Goal: Task Accomplishment & Management: Manage account settings

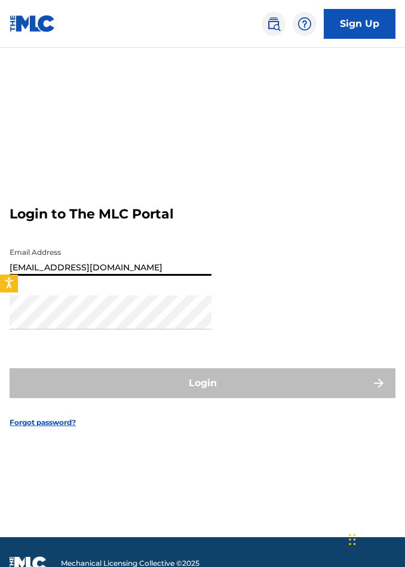
type input "[EMAIL_ADDRESS][DOMAIN_NAME]"
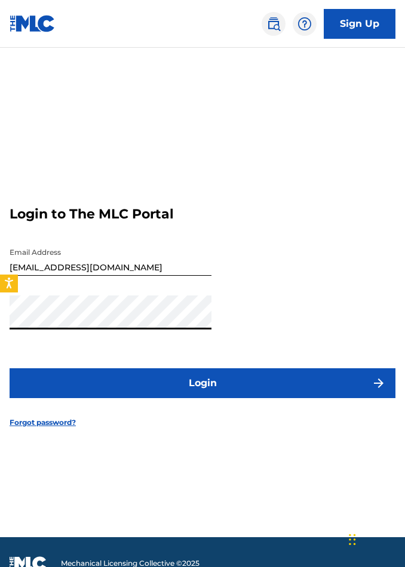
click at [266, 398] on button "Login" at bounding box center [203, 383] width 386 height 30
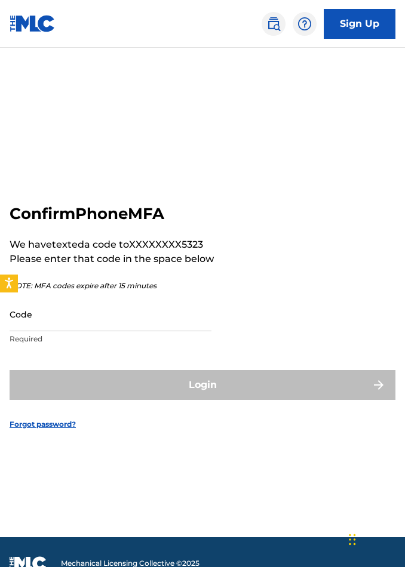
click at [394, 460] on form "Confirm Phone MFA We have texted a code to XXXXXXXX5323 Please enter that code …" at bounding box center [203, 308] width 386 height 460
click at [125, 322] on input "Code" at bounding box center [111, 314] width 202 height 34
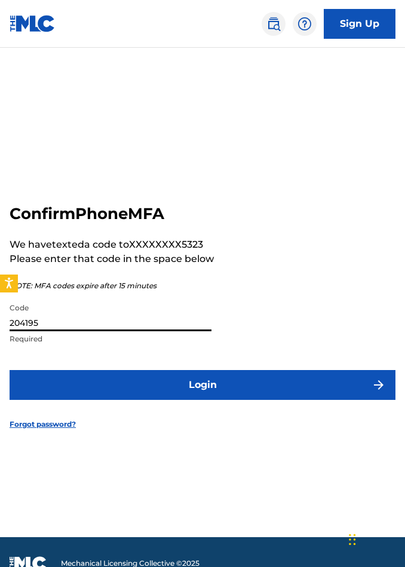
type input "204195"
click at [264, 400] on button "Login" at bounding box center [203, 385] width 386 height 30
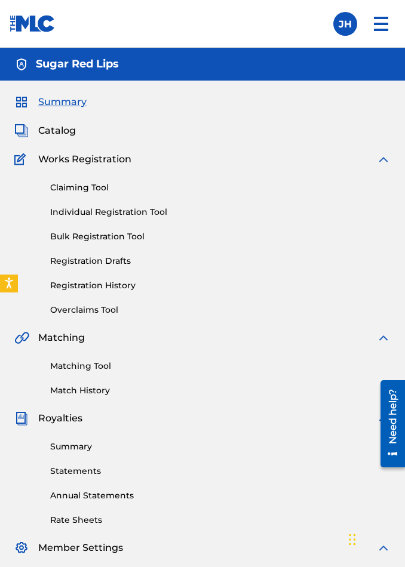
click at [48, 130] on span "Catalog" at bounding box center [57, 131] width 38 height 14
click at [129, 461] on div "Summary Statements Annual Statements Rate Sheets" at bounding box center [202, 476] width 376 height 101
click at [79, 420] on span "Royalties" at bounding box center [60, 418] width 44 height 14
click at [78, 450] on link "Summary" at bounding box center [220, 447] width 340 height 13
click at [343, 23] on label at bounding box center [345, 24] width 24 height 24
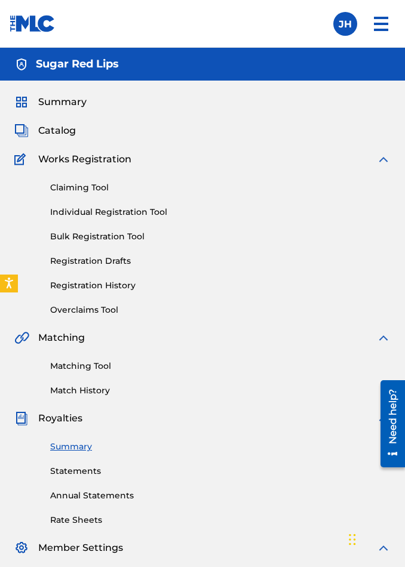
click at [345, 24] on input "JH [PERSON_NAME] [EMAIL_ADDRESS][DOMAIN_NAME] Notification Preferences Profile …" at bounding box center [345, 24] width 0 height 0
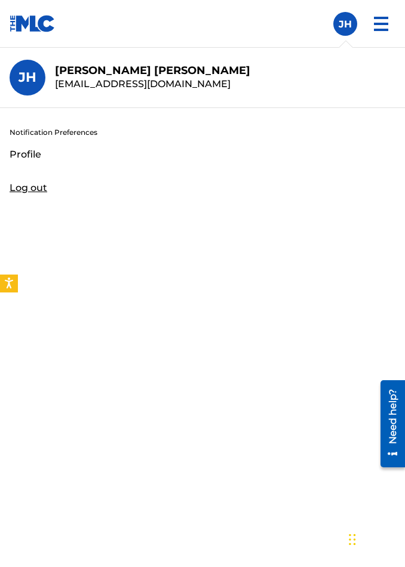
click at [381, 22] on img at bounding box center [381, 24] width 29 height 29
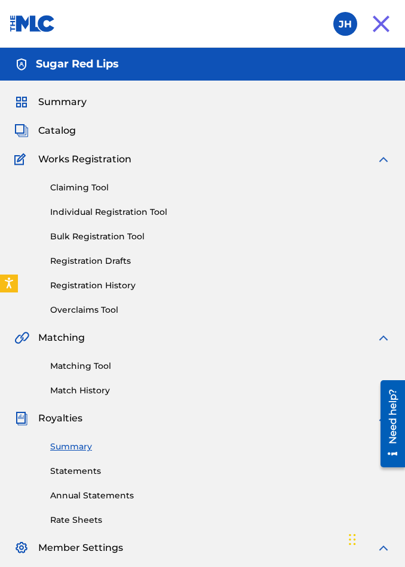
click at [66, 106] on span "Summary" at bounding box center [62, 102] width 48 height 14
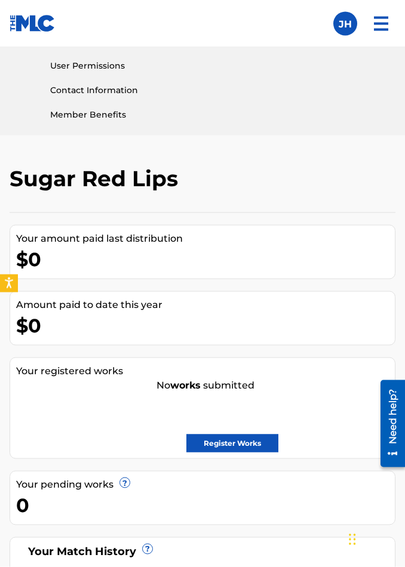
scroll to position [560, 0]
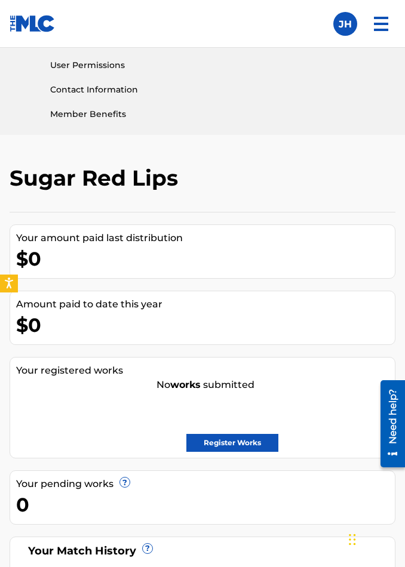
click at [254, 451] on link "Register Works" at bounding box center [232, 443] width 92 height 18
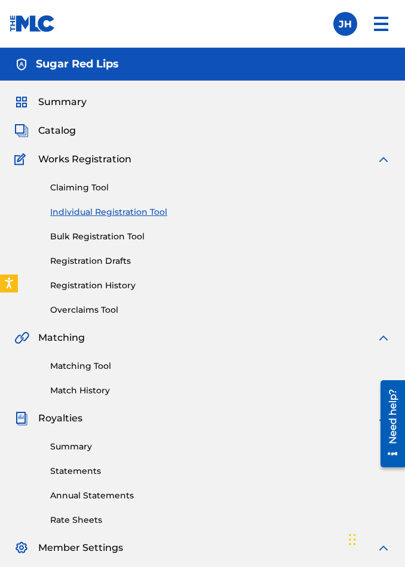
click at [127, 233] on link "Bulk Registration Tool" at bounding box center [220, 236] width 340 height 13
click at [89, 235] on link "Bulk Registration Tool" at bounding box center [220, 236] width 340 height 13
click at [101, 233] on link "Bulk Registration Tool" at bounding box center [220, 236] width 340 height 13
click at [100, 214] on link "Individual Registration Tool" at bounding box center [220, 212] width 340 height 13
click at [90, 237] on link "Bulk Registration Tool" at bounding box center [220, 236] width 340 height 13
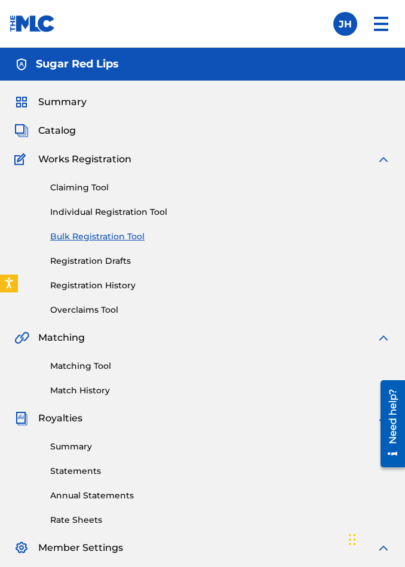
click at [50, 135] on span "Catalog" at bounding box center [57, 131] width 38 height 14
click at [63, 129] on span "Catalog" at bounding box center [57, 131] width 38 height 14
click at [28, 124] on img at bounding box center [21, 131] width 14 height 14
click at [75, 100] on span "Summary" at bounding box center [62, 102] width 48 height 14
click at [60, 101] on span "Summary" at bounding box center [62, 102] width 48 height 14
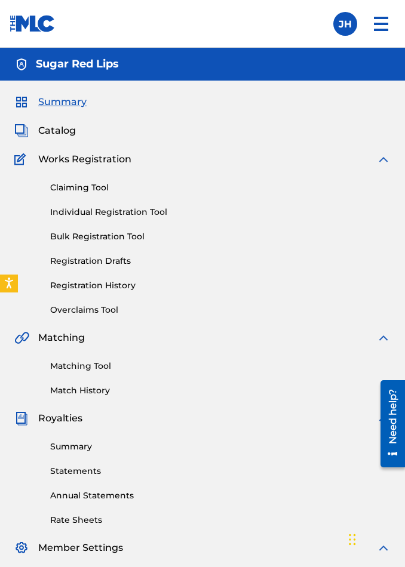
click at [106, 239] on link "Bulk Registration Tool" at bounding box center [220, 236] width 340 height 13
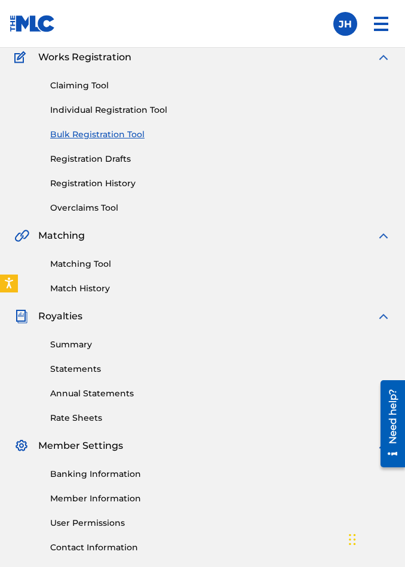
scroll to position [101, 0]
click at [122, 180] on link "Registration History" at bounding box center [220, 184] width 340 height 13
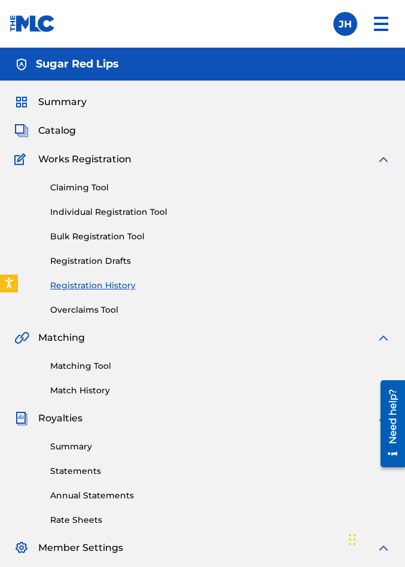
click at [63, 96] on span "Summary" at bounding box center [62, 102] width 48 height 14
click at [371, 27] on img at bounding box center [381, 24] width 29 height 29
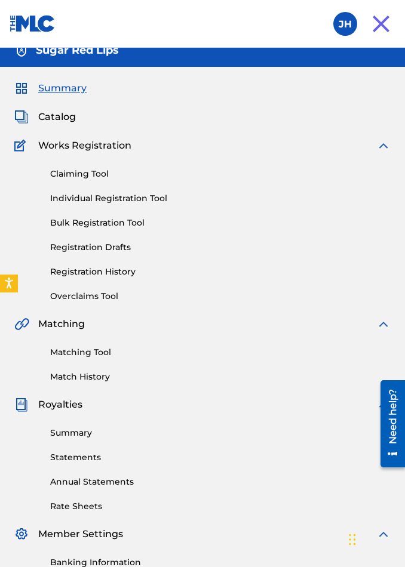
scroll to position [17, 0]
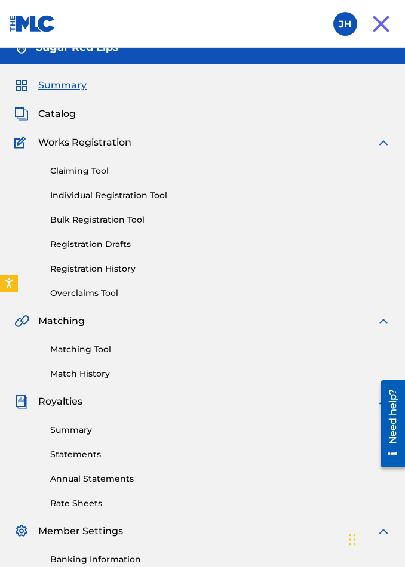
click at [97, 168] on link "Claiming Tool" at bounding box center [220, 171] width 340 height 13
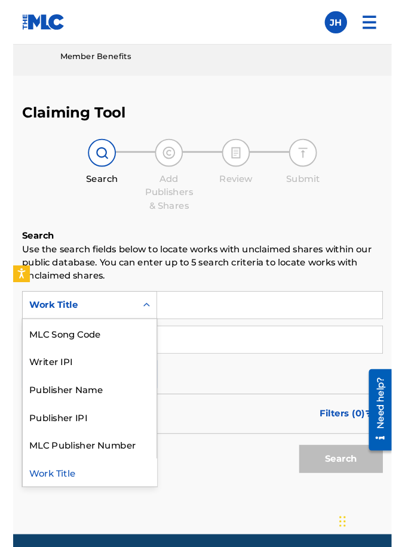
scroll to position [633, 0]
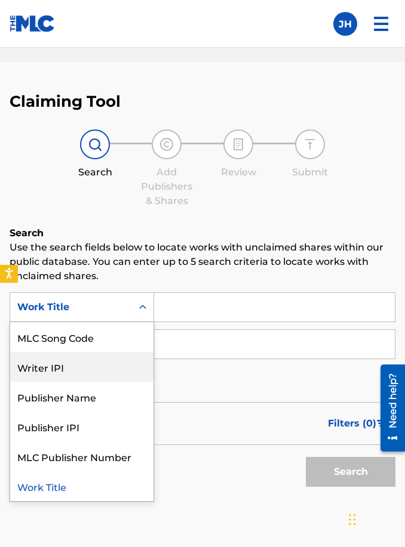
click at [50, 375] on div "Writer IPI" at bounding box center [81, 367] width 143 height 30
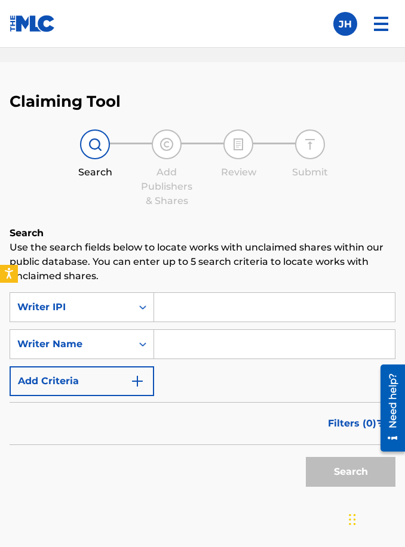
click at [295, 315] on input "Search Form" at bounding box center [274, 307] width 241 height 29
click at [305, 304] on input "Search Form" at bounding box center [274, 307] width 241 height 29
paste input "837182"
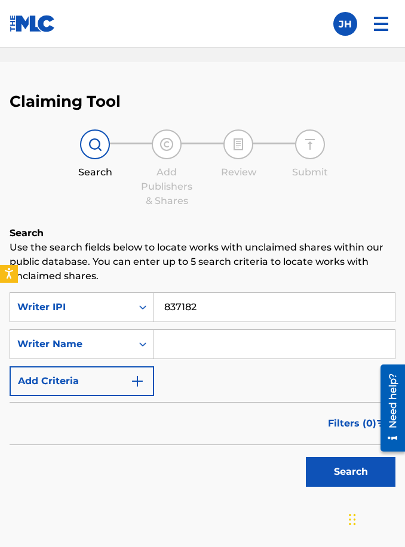
type input "837182"
click at [341, 486] on button "Search" at bounding box center [351, 472] width 90 height 30
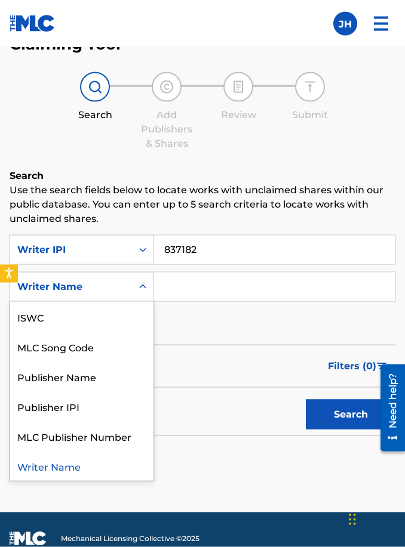
scroll to position [692, 0]
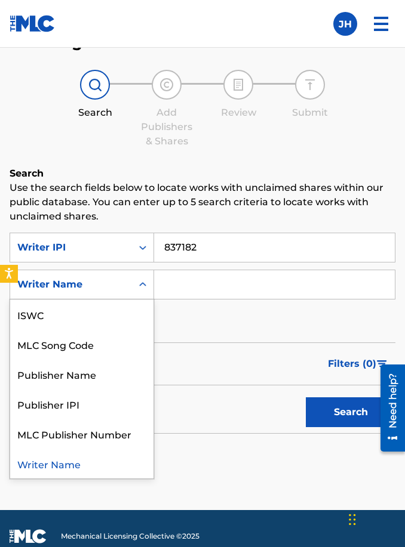
click at [66, 464] on div "Writer Name" at bounding box center [81, 464] width 143 height 30
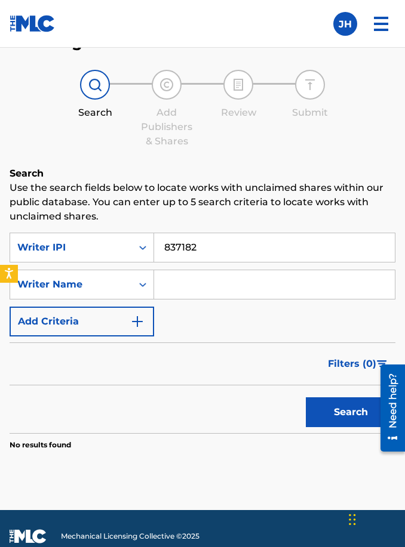
click at [258, 282] on input "Search Form" at bounding box center [274, 284] width 241 height 29
type input "[PERSON_NAME]"
click at [344, 422] on button "Search" at bounding box center [351, 413] width 90 height 30
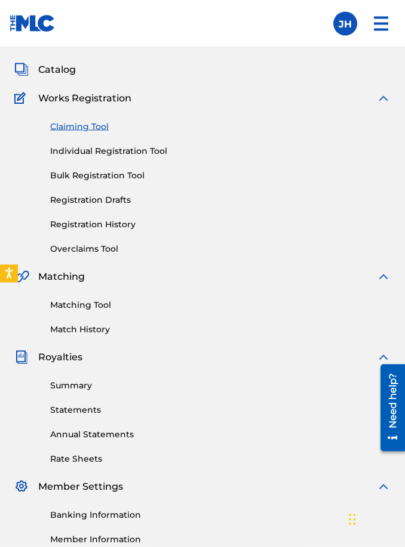
scroll to position [0, 0]
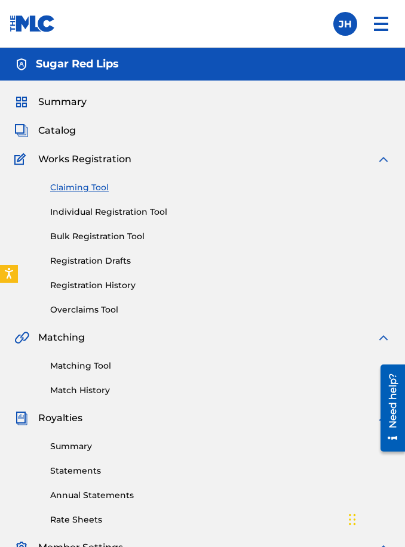
click at [388, 21] on img at bounding box center [381, 24] width 29 height 29
click at [90, 147] on div "Summary Catalog Works Registration Claiming Tool Individual Registration Tool B…" at bounding box center [202, 388] width 405 height 614
click at [89, 147] on div "Summary Catalog Works Registration Claiming Tool Individual Registration Tool B…" at bounding box center [202, 388] width 405 height 614
click at [61, 131] on span "Catalog" at bounding box center [57, 131] width 38 height 14
click at [349, 24] on label at bounding box center [345, 24] width 24 height 24
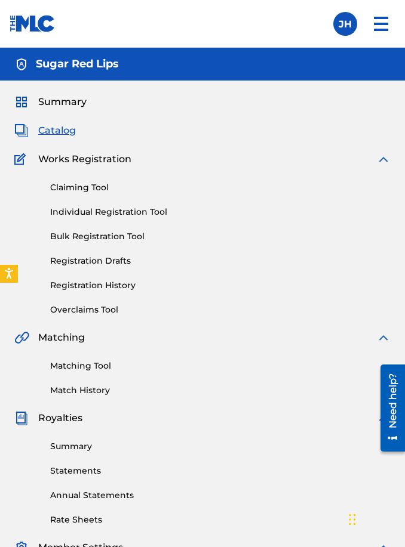
click at [345, 24] on input "JH [PERSON_NAME] [EMAIL_ADDRESS][DOMAIN_NAME] Notification Preferences Profile …" at bounding box center [345, 24] width 0 height 0
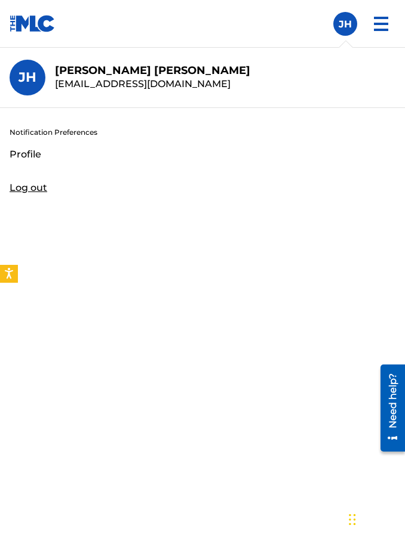
click at [56, 158] on div "Notification Preferences Profile Log out" at bounding box center [202, 170] width 405 height 125
click at [345, 24] on input "JH [PERSON_NAME] [EMAIL_ADDRESS][DOMAIN_NAME] Notification Preferences Profile …" at bounding box center [345, 24] width 0 height 0
click at [56, 158] on div "Notification Preferences Profile Log out" at bounding box center [202, 170] width 405 height 125
click at [345, 24] on input "JH [PERSON_NAME] [EMAIL_ADDRESS][DOMAIN_NAME] Notification Preferences Profile …" at bounding box center [345, 24] width 0 height 0
click at [31, 158] on link "Profile" at bounding box center [26, 154] width 32 height 14
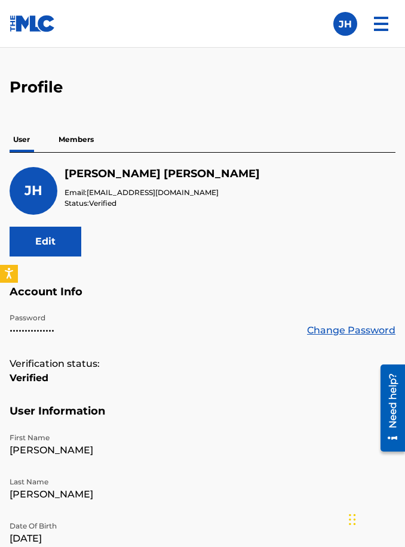
click at [390, 27] on img at bounding box center [381, 24] width 29 height 29
click at [387, 19] on img at bounding box center [381, 24] width 29 height 29
click at [84, 135] on p "Members" at bounding box center [76, 139] width 42 height 25
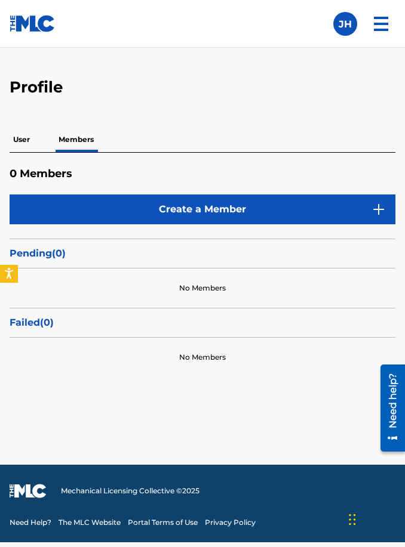
click at [380, 20] on img at bounding box center [381, 24] width 29 height 29
click at [350, 26] on label at bounding box center [345, 24] width 24 height 24
click at [345, 24] on input "JH [PERSON_NAME] [EMAIL_ADDRESS][DOMAIN_NAME] Notification Preferences Profile …" at bounding box center [345, 24] width 0 height 0
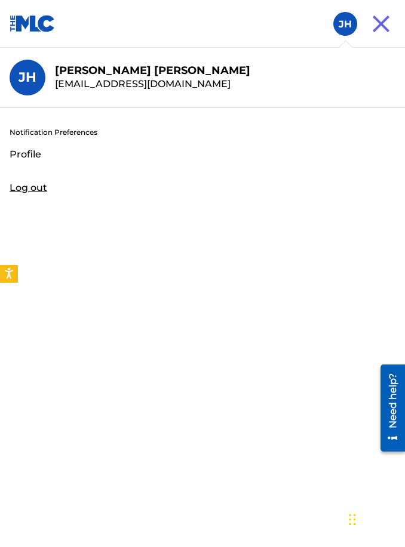
click at [21, 155] on link "Profile" at bounding box center [26, 154] width 32 height 14
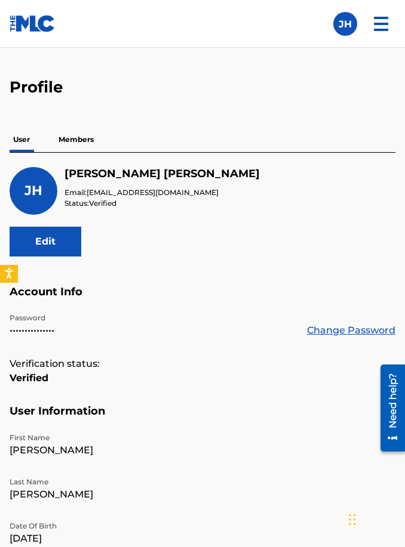
click at [387, 24] on img at bounding box center [381, 24] width 29 height 29
click at [341, 25] on label at bounding box center [345, 24] width 24 height 24
click at [345, 24] on input "JH [PERSON_NAME] [EMAIL_ADDRESS][DOMAIN_NAME] Notification Preferences Profile …" at bounding box center [345, 24] width 0 height 0
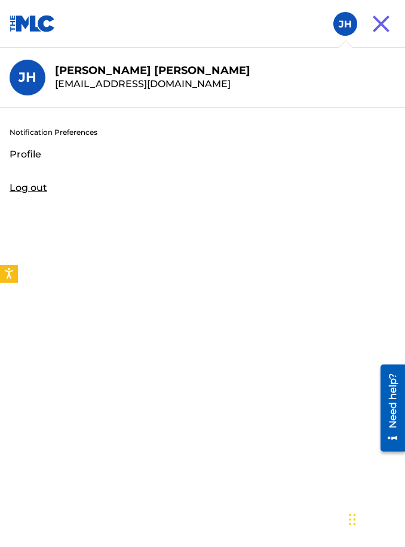
click at [34, 81] on h3 "JH" at bounding box center [28, 77] width 18 height 17
click at [345, 24] on input "JH [PERSON_NAME] [EMAIL_ADDRESS][DOMAIN_NAME] Notification Preferences Profile …" at bounding box center [345, 24] width 0 height 0
click at [386, 27] on img at bounding box center [381, 24] width 29 height 29
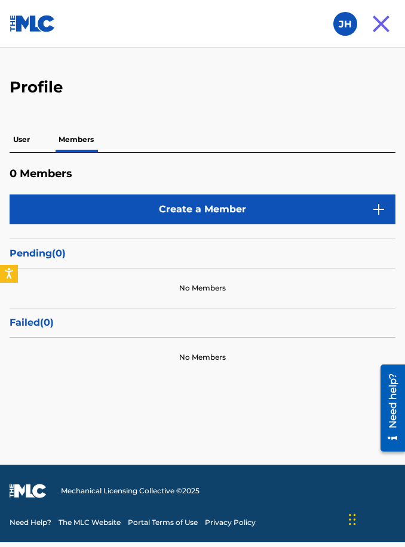
click at [19, 144] on p "User" at bounding box center [22, 139] width 24 height 25
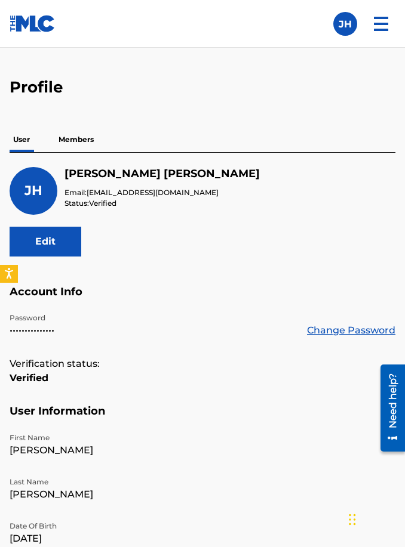
click at [384, 29] on img at bounding box center [381, 24] width 29 height 29
click at [384, 34] on img at bounding box center [381, 24] width 29 height 29
click at [334, 19] on label at bounding box center [345, 24] width 24 height 24
click at [345, 24] on input "JH [PERSON_NAME] [EMAIL_ADDRESS][DOMAIN_NAME] Notification Preferences Profile …" at bounding box center [345, 24] width 0 height 0
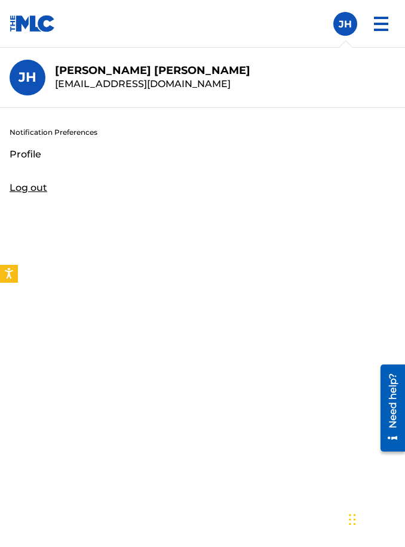
click at [20, 81] on h3 "JH" at bounding box center [28, 77] width 18 height 17
click at [345, 24] on input "JH [PERSON_NAME] [EMAIL_ADDRESS][DOMAIN_NAME] Notification Preferences Profile …" at bounding box center [345, 24] width 0 height 0
click at [34, 75] on h3 "JH" at bounding box center [28, 77] width 18 height 17
click at [345, 24] on input "JH [PERSON_NAME] [EMAIL_ADDRESS][DOMAIN_NAME] Notification Preferences Profile …" at bounding box center [345, 24] width 0 height 0
click at [67, 22] on nav "Member JH [PERSON_NAME] [PERSON_NAME] [EMAIL_ADDRESS][DOMAIN_NAME] Notification…" at bounding box center [202, 24] width 405 height 48
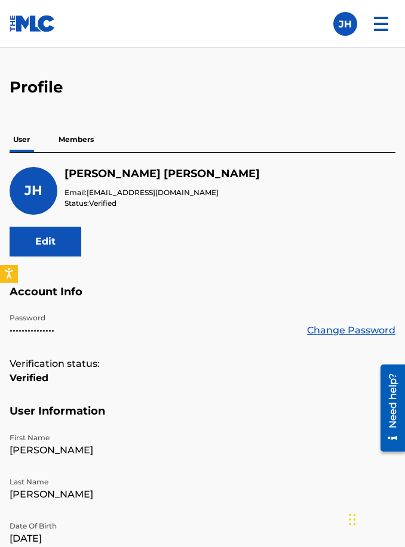
click at [66, 21] on nav "Member JH [PERSON_NAME] [PERSON_NAME] [EMAIL_ADDRESS][DOMAIN_NAME] Notification…" at bounding box center [202, 24] width 405 height 48
click at [38, 19] on img at bounding box center [33, 23] width 46 height 17
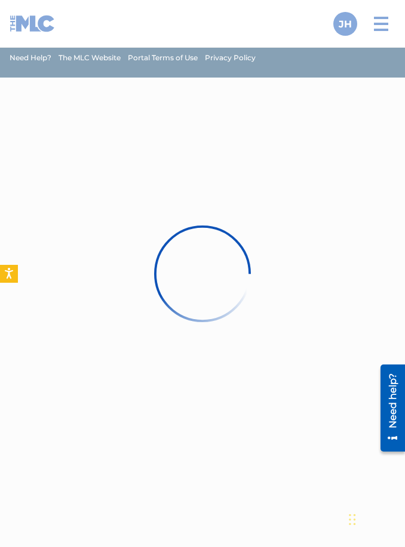
click at [23, 4] on div at bounding box center [202, 273] width 405 height 547
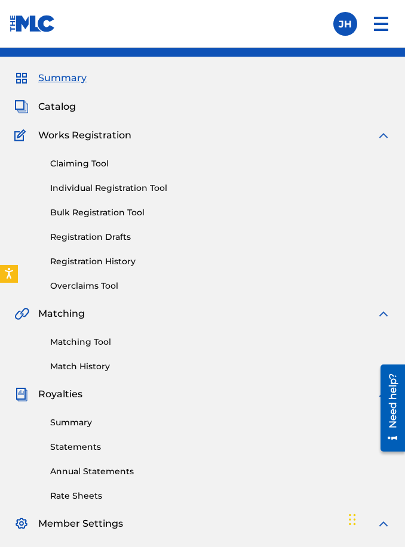
scroll to position [33, 0]
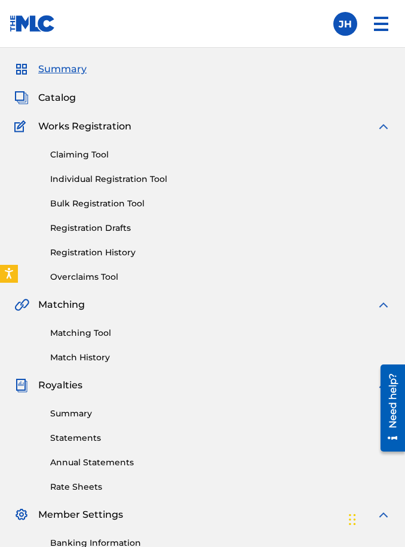
click at [103, 331] on link "Matching Tool" at bounding box center [220, 333] width 340 height 13
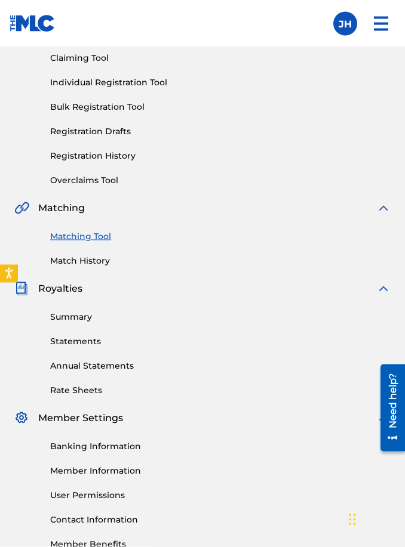
scroll to position [130, 0]
click at [118, 475] on link "Member Information" at bounding box center [220, 470] width 340 height 13
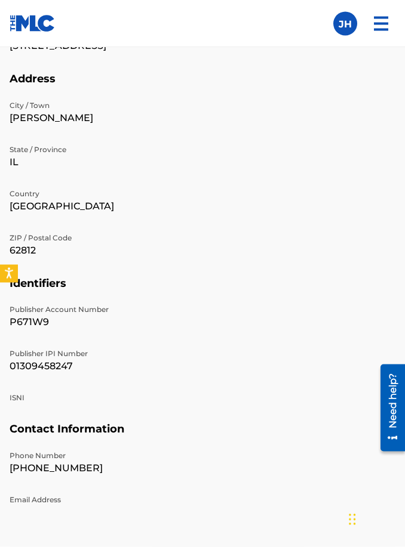
scroll to position [932, 0]
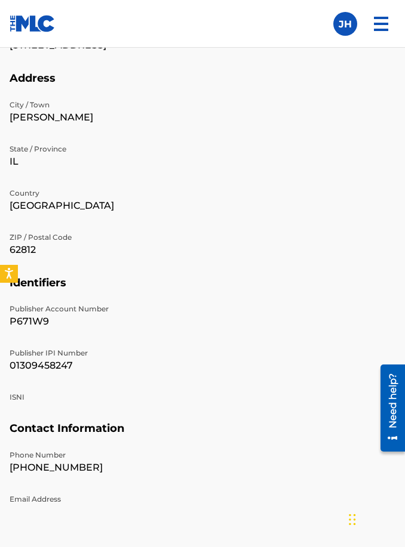
click at [24, 395] on p "ISNI" at bounding box center [203, 397] width 386 height 11
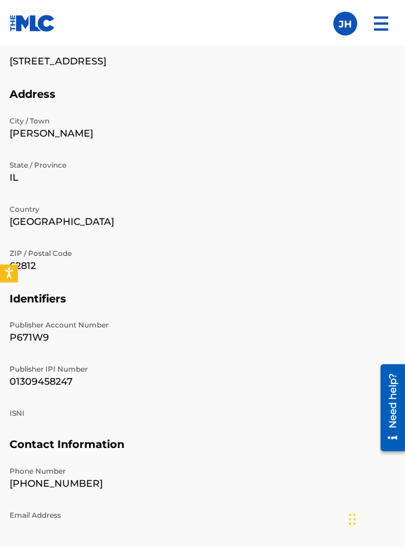
scroll to position [917, 0]
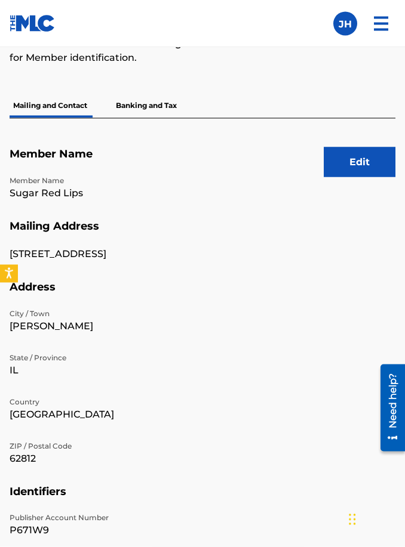
click at [367, 162] on button "Edit" at bounding box center [360, 162] width 72 height 30
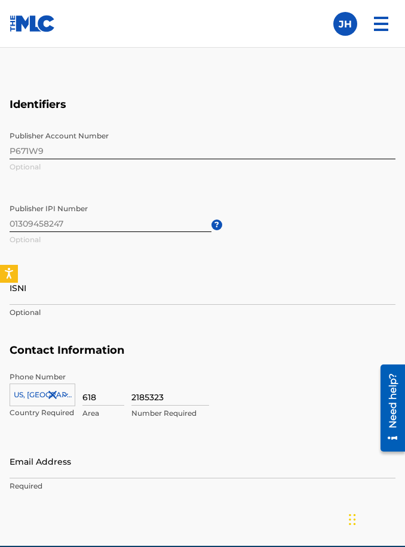
scroll to position [1417, 0]
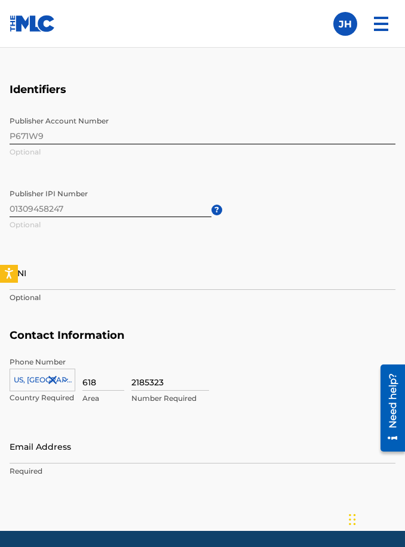
click at [111, 475] on div "Email Address Required" at bounding box center [203, 457] width 386 height 54
click at [51, 447] on input "Email Address" at bounding box center [203, 447] width 386 height 34
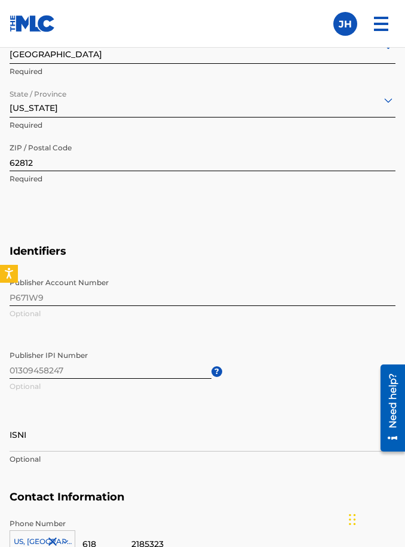
scroll to position [1252, 0]
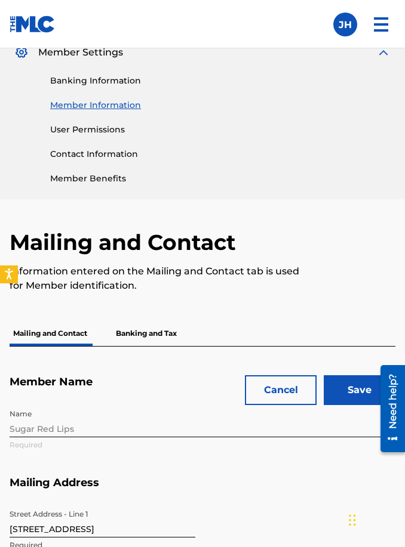
type input "[EMAIL_ADDRESS][DOMAIN_NAME]"
click at [355, 394] on input "Save" at bounding box center [360, 390] width 72 height 30
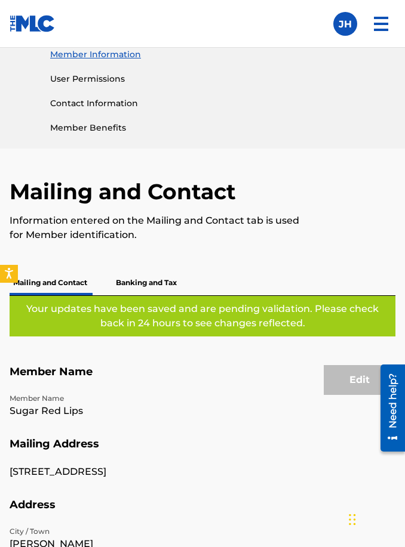
scroll to position [541, 0]
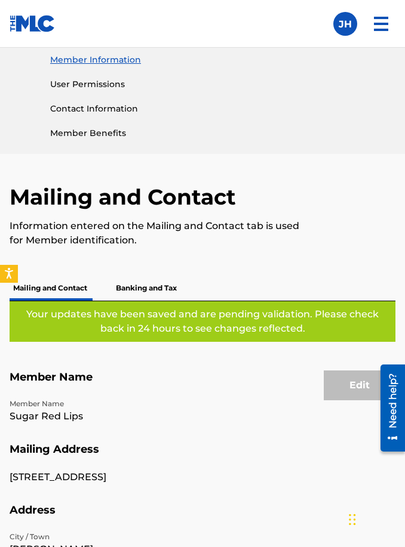
click at [157, 287] on p "Banking and Tax" at bounding box center [146, 288] width 68 height 25
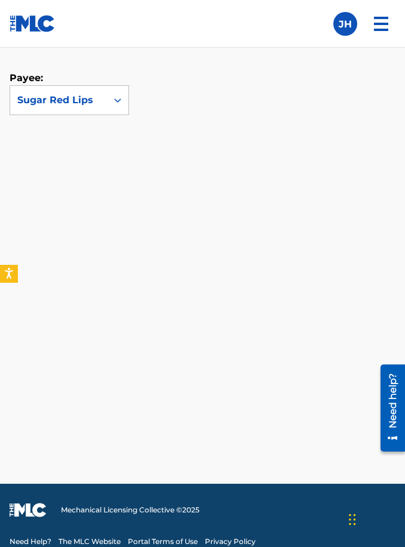
scroll to position [848, 0]
